Goal: Task Accomplishment & Management: Manage account settings

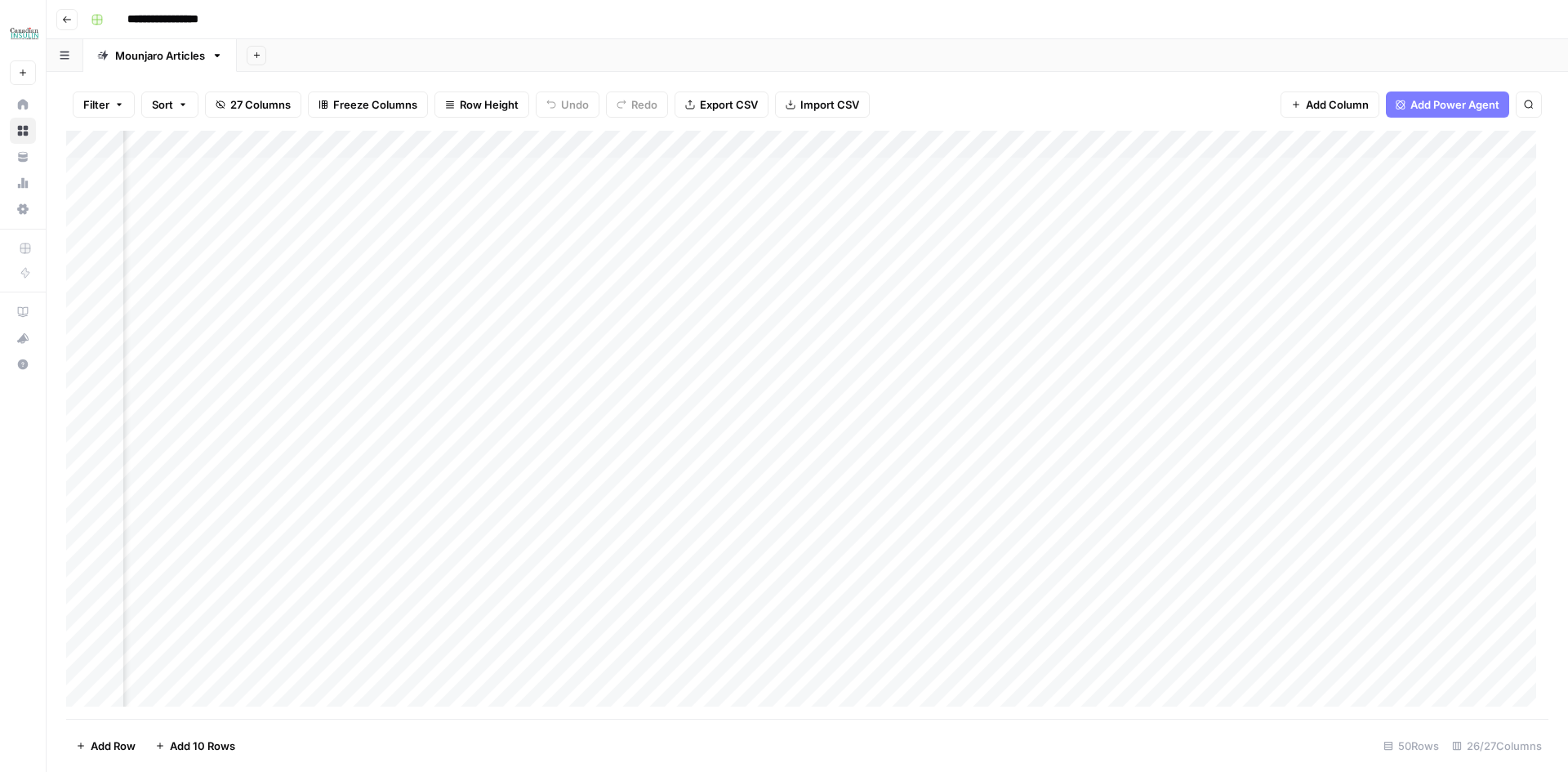
scroll to position [0, 2383]
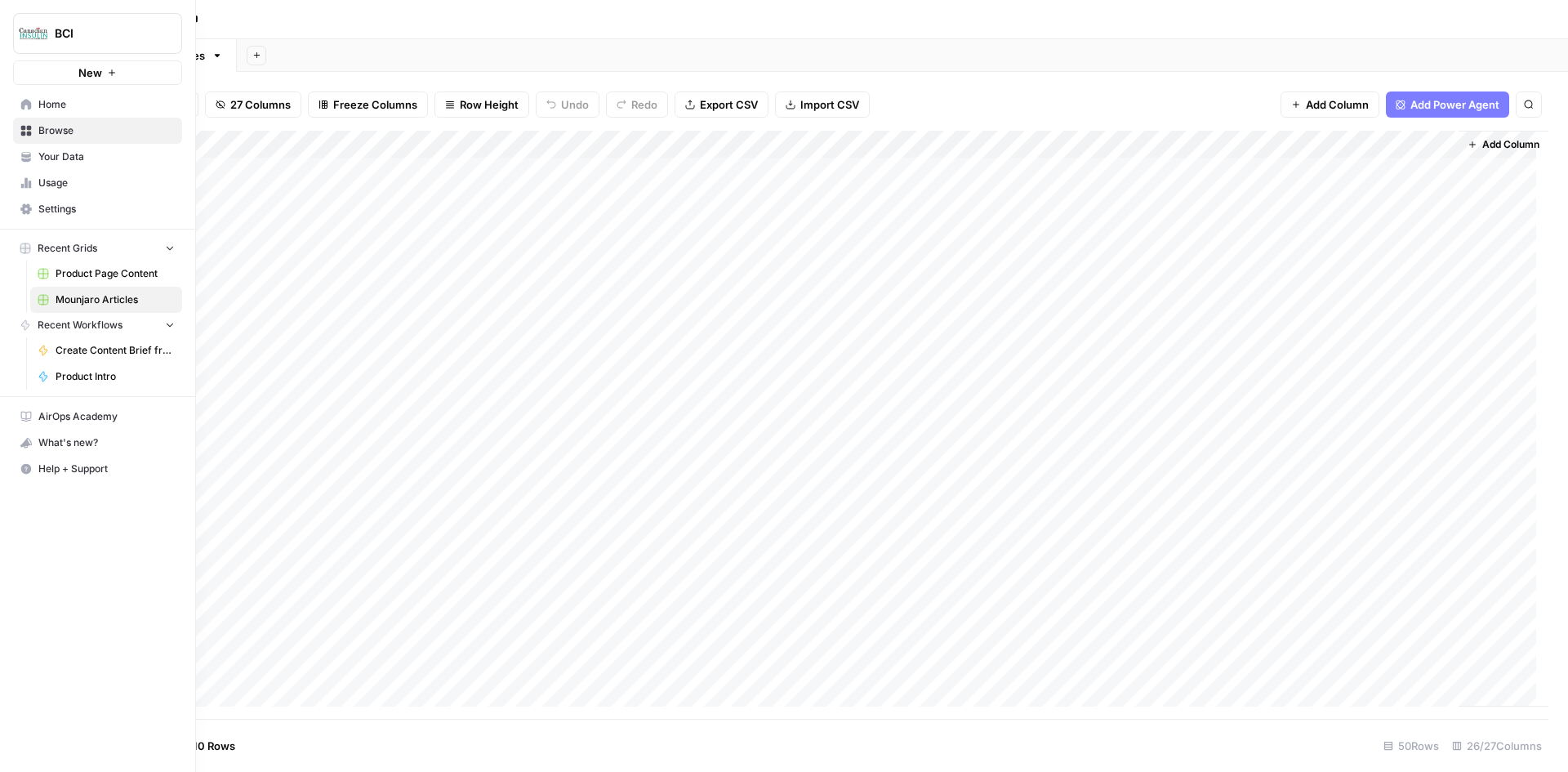
click at [74, 208] on span "Settings" at bounding box center [106, 209] width 136 height 14
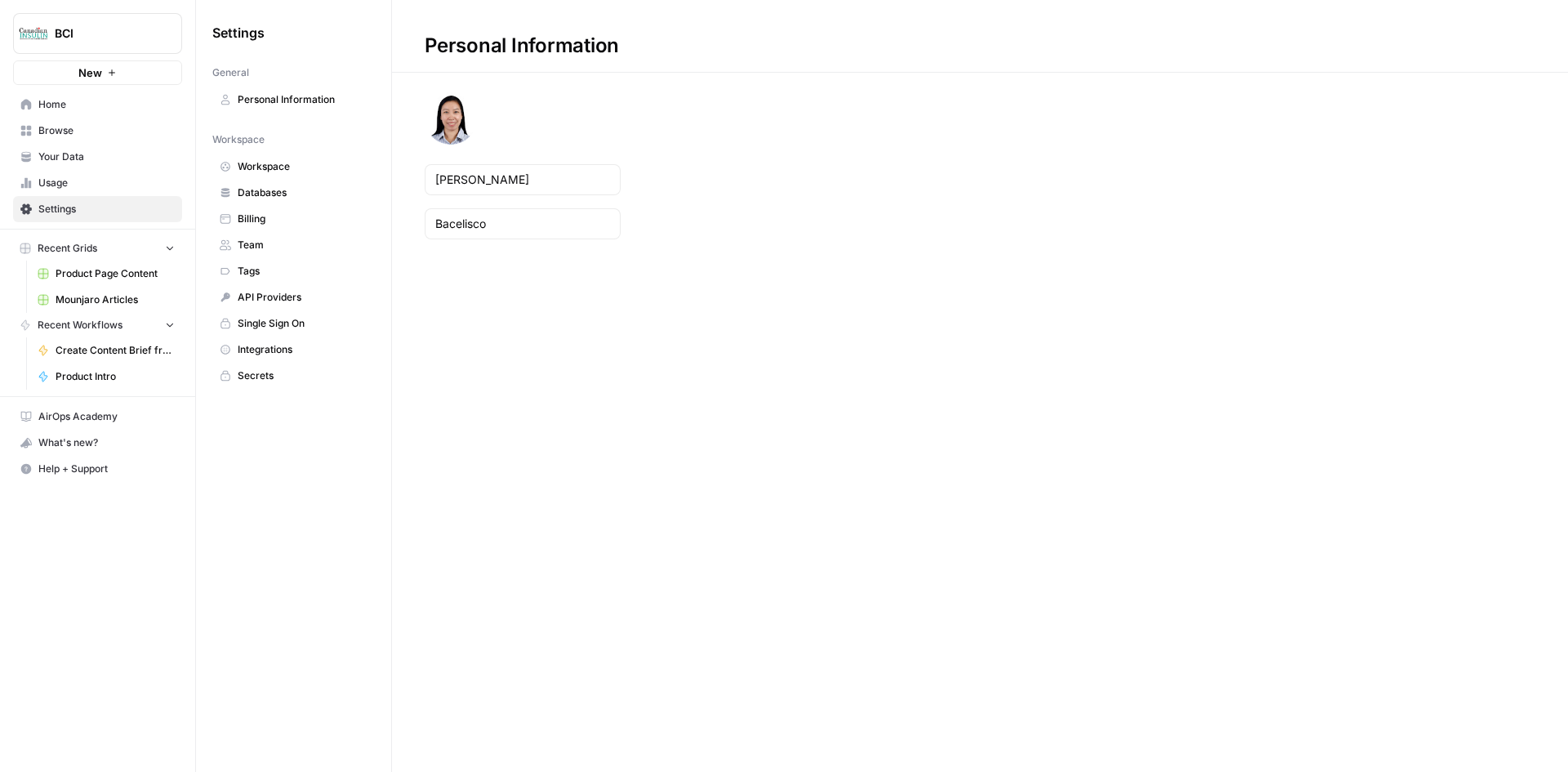
click at [67, 180] on span "Usage" at bounding box center [106, 182] width 136 height 14
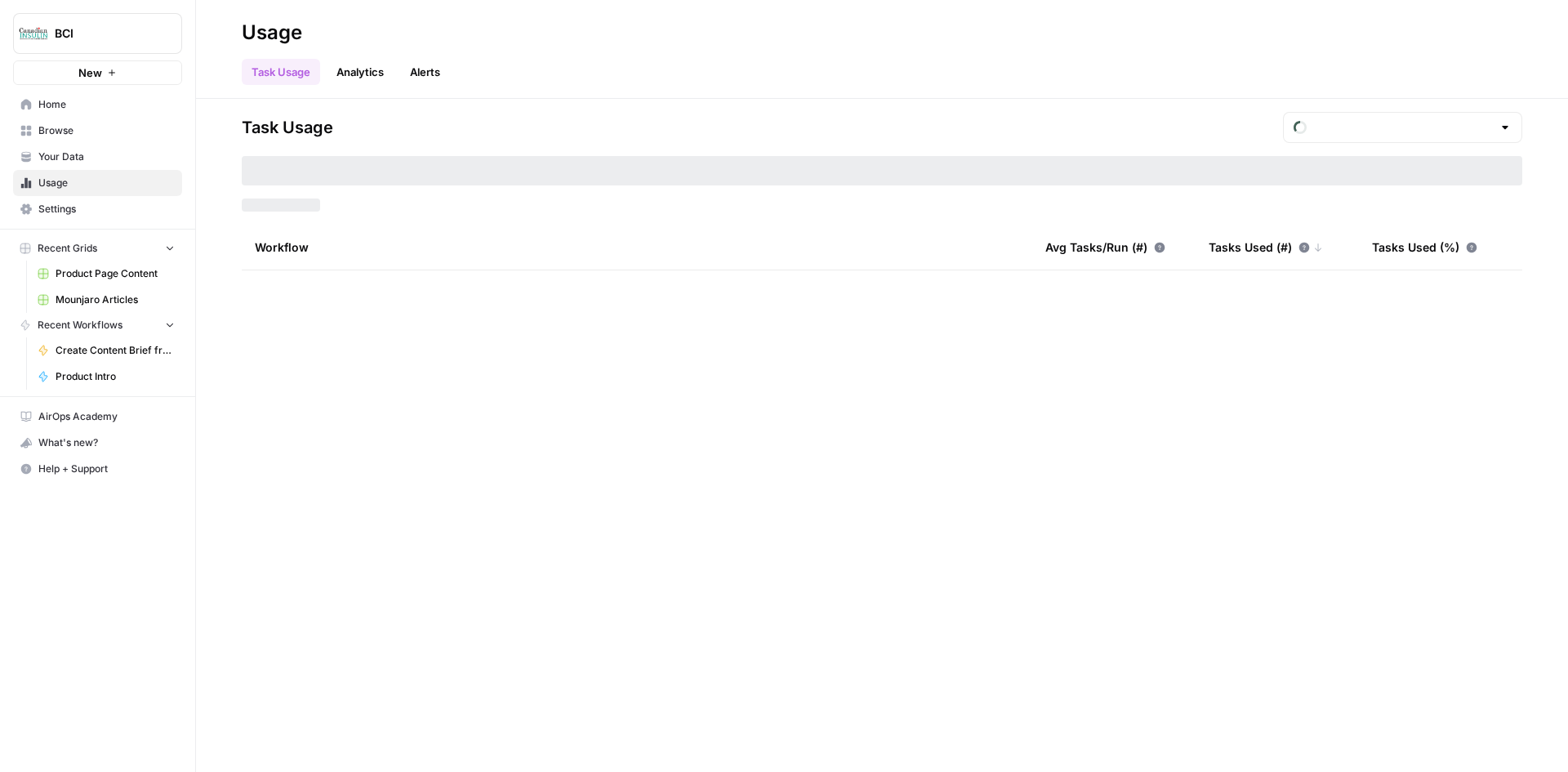
click at [67, 180] on span "Usage" at bounding box center [106, 182] width 136 height 14
type input "August Included Tasks"
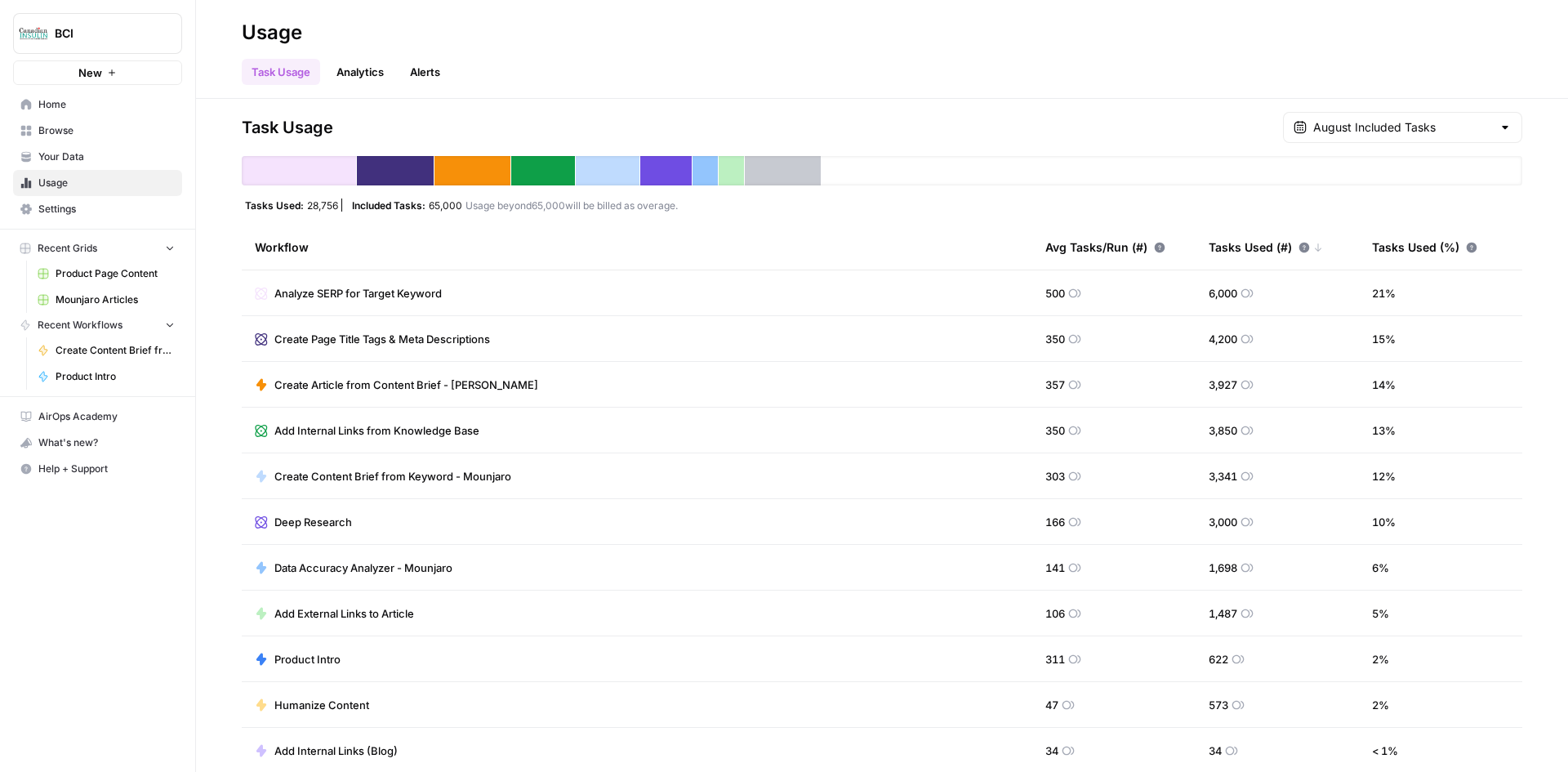
click at [89, 208] on span "Settings" at bounding box center [106, 209] width 136 height 14
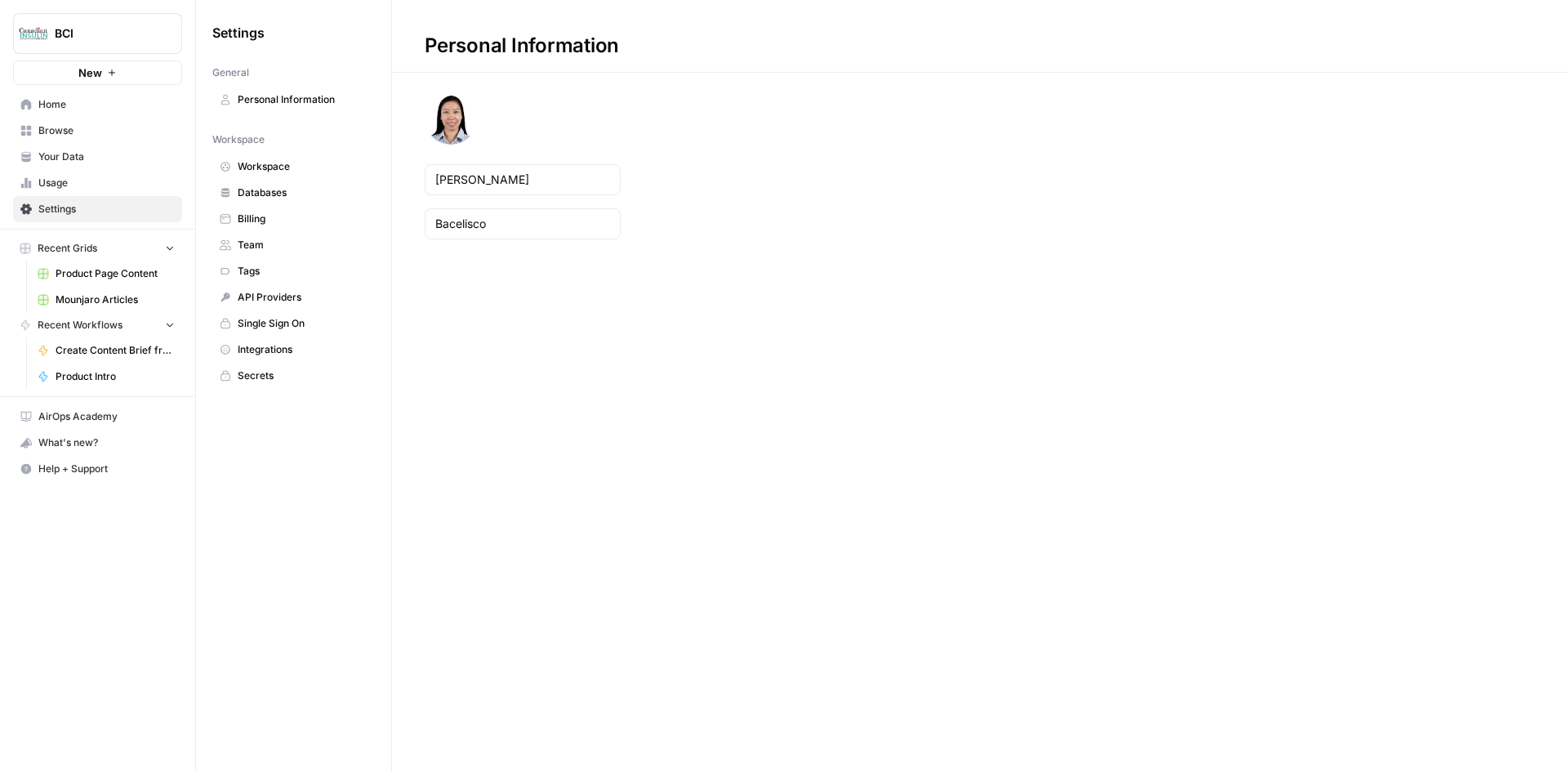
click at [268, 216] on span "Billing" at bounding box center [302, 218] width 130 height 14
